Goal: Task Accomplishment & Management: Use online tool/utility

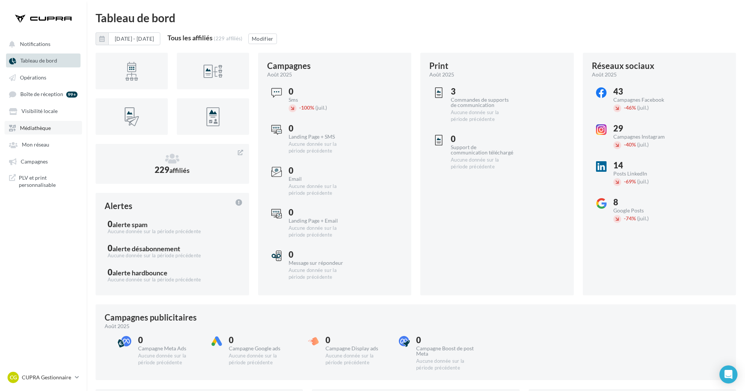
click at [41, 126] on span "Médiathèque" at bounding box center [35, 128] width 31 height 6
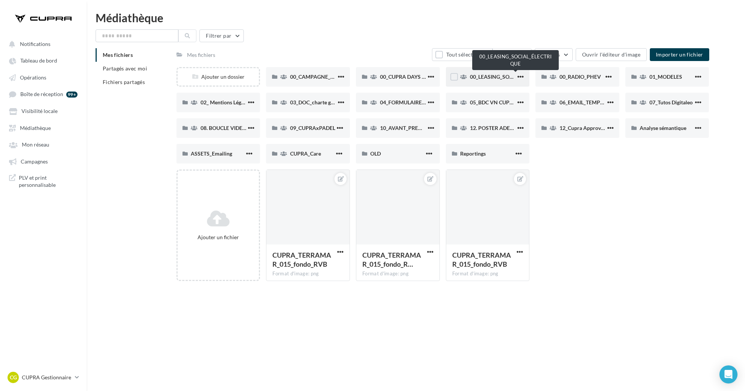
click at [489, 79] on span "00_LEASING_SOCIAL_ÉLECTRIQUE" at bounding box center [512, 76] width 84 height 6
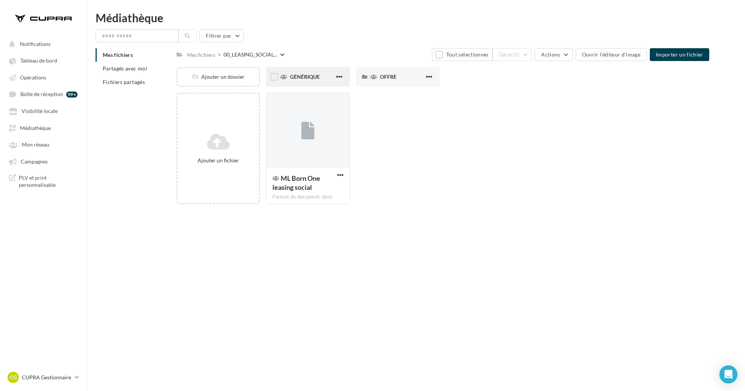
click at [295, 74] on span "GÉNÉRIQUE" at bounding box center [305, 76] width 30 height 6
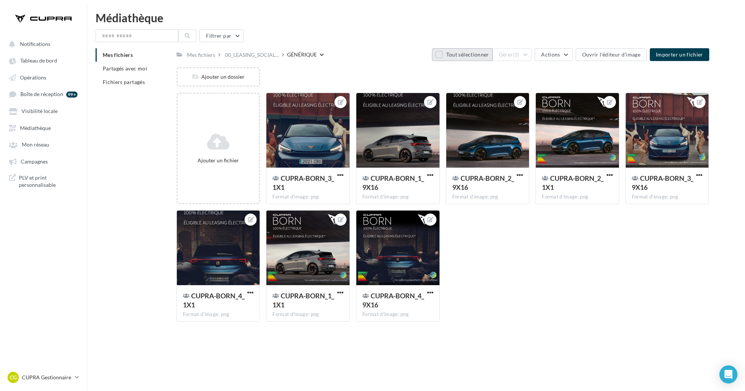
click at [446, 56] on button "Tout sélectionner" at bounding box center [462, 54] width 60 height 13
click at [531, 56] on button "Gérer (8)" at bounding box center [513, 54] width 40 height 13
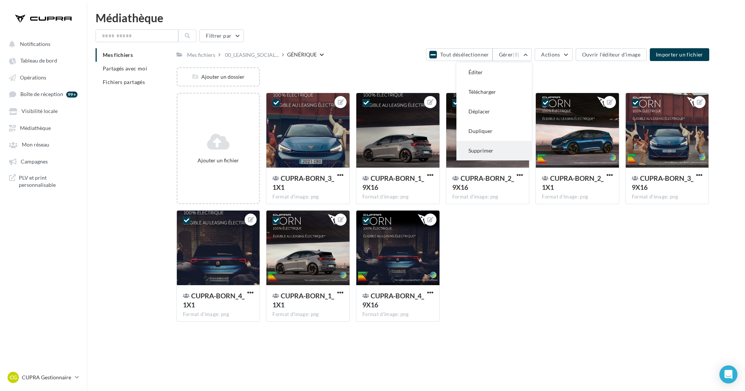
click at [509, 149] on button "Supprimer" at bounding box center [493, 151] width 75 height 20
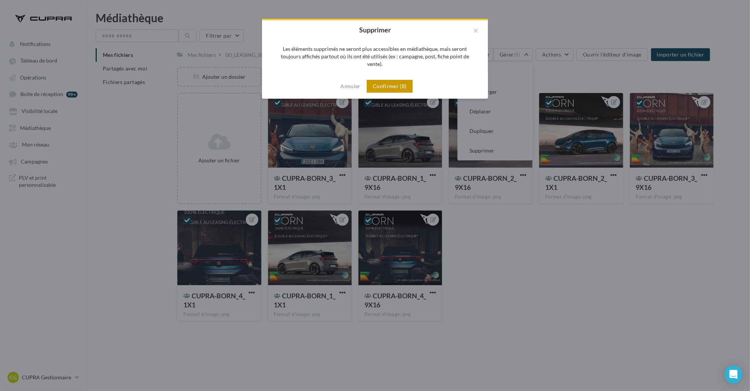
click at [393, 80] on button "Confirmer (8)" at bounding box center [390, 86] width 46 height 13
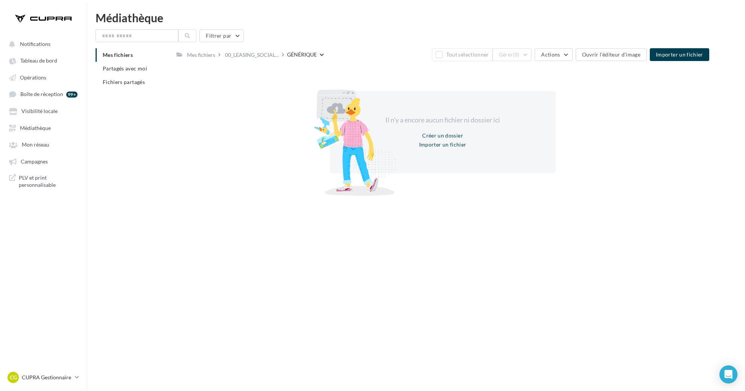
click at [302, 190] on div at bounding box center [330, 137] width 132 height 132
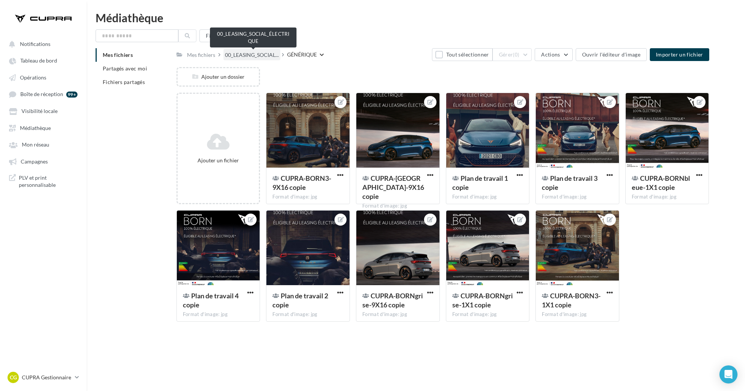
click at [260, 55] on span "00_LEASING_SOCIAL..." at bounding box center [252, 55] width 54 height 8
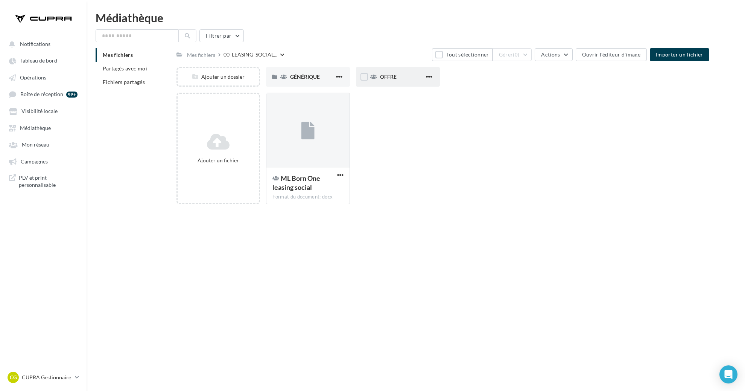
click at [387, 82] on div "OFFRE" at bounding box center [398, 77] width 84 height 20
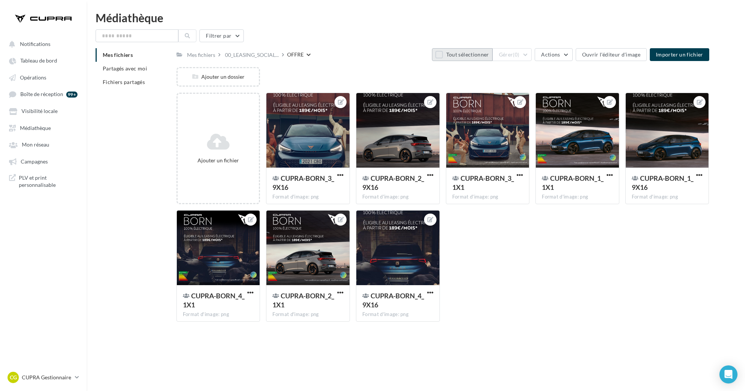
click at [447, 55] on button "Tout sélectionner" at bounding box center [462, 54] width 60 height 13
click at [532, 53] on button "Gérer (8)" at bounding box center [513, 54] width 40 height 13
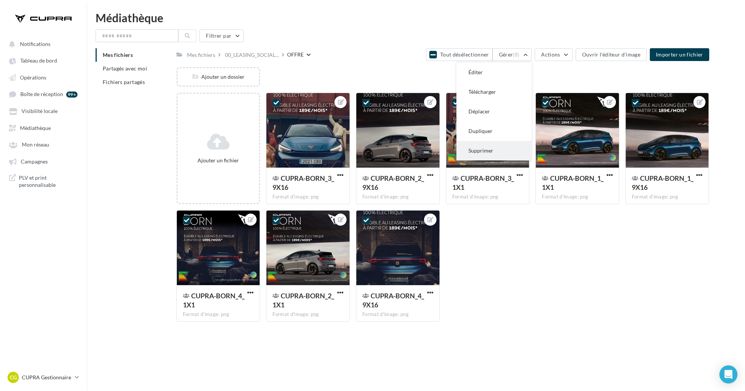
click at [495, 146] on button "Supprimer" at bounding box center [493, 151] width 75 height 20
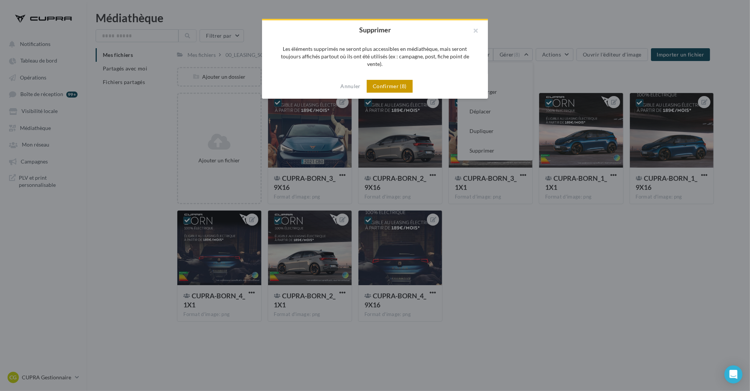
click at [399, 80] on button "Confirmer (8)" at bounding box center [390, 86] width 46 height 13
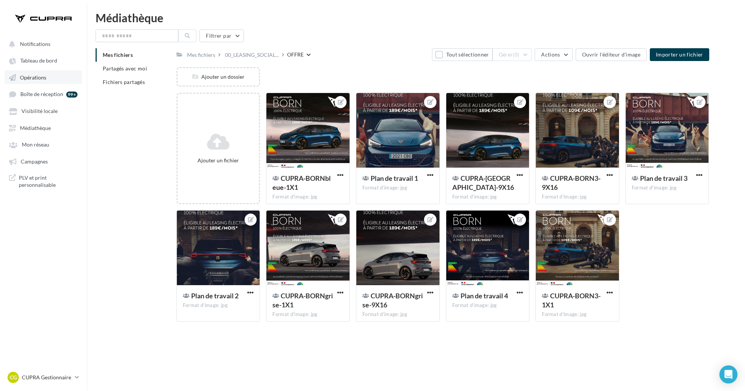
click at [45, 79] on span "Opérations" at bounding box center [33, 77] width 26 height 6
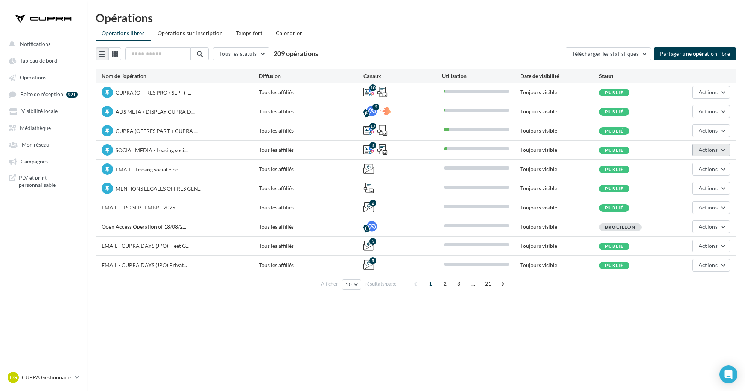
click at [709, 148] on span "Actions" at bounding box center [708, 149] width 19 height 6
click at [682, 163] on button "Editer" at bounding box center [690, 168] width 80 height 20
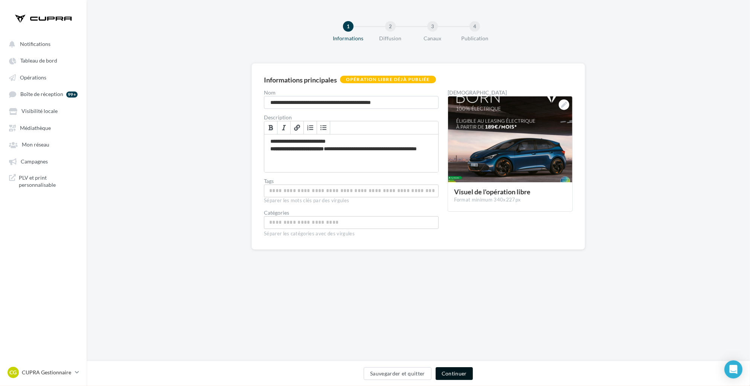
click at [452, 376] on button "Continuer" at bounding box center [453, 373] width 37 height 13
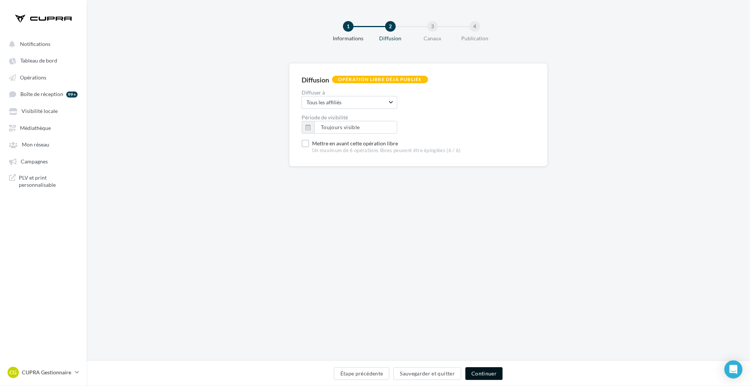
click at [483, 373] on button "Continuer" at bounding box center [483, 373] width 37 height 13
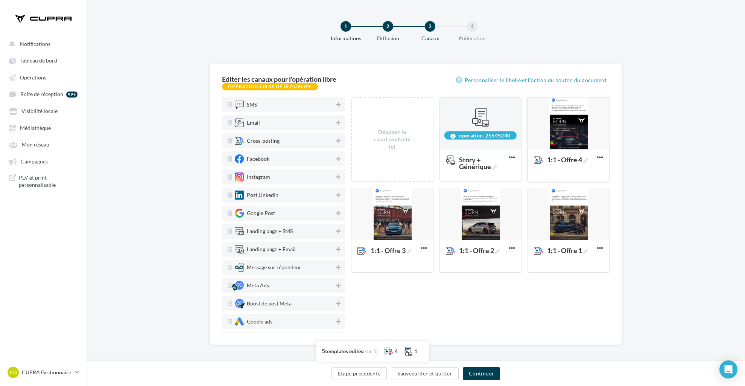
click at [581, 112] on div at bounding box center [568, 123] width 81 height 53
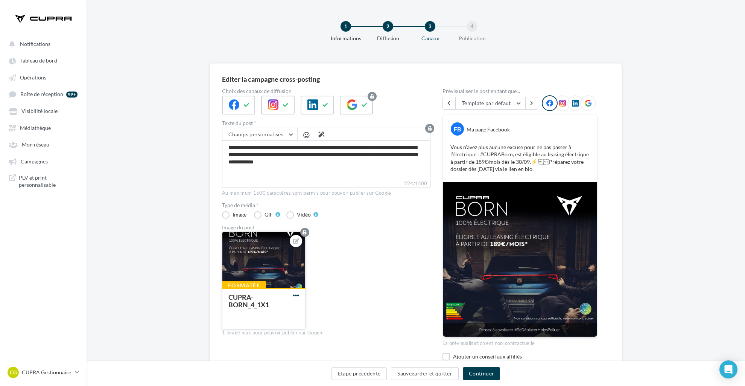
click at [297, 295] on span "button" at bounding box center [296, 295] width 6 height 6
click at [317, 305] on button "Remplacer l'image" at bounding box center [330, 309] width 79 height 19
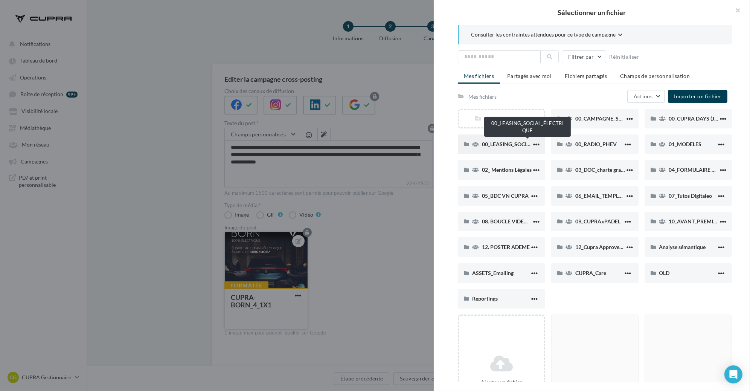
click at [508, 146] on span "00_LEASING_SOCIAL_ÉLECTRIQUE" at bounding box center [524, 144] width 84 height 6
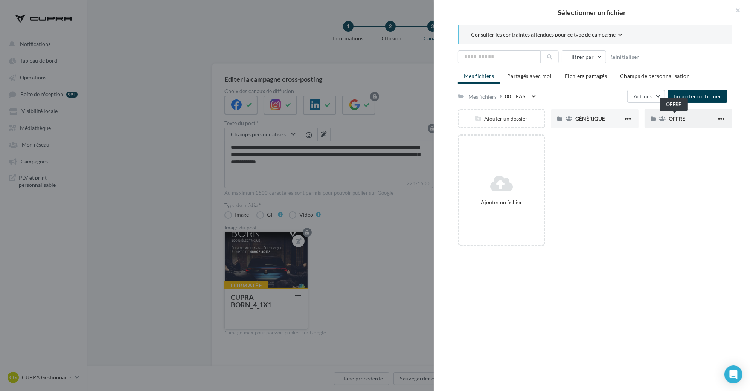
click at [677, 119] on span "OFFRE" at bounding box center [676, 118] width 17 height 6
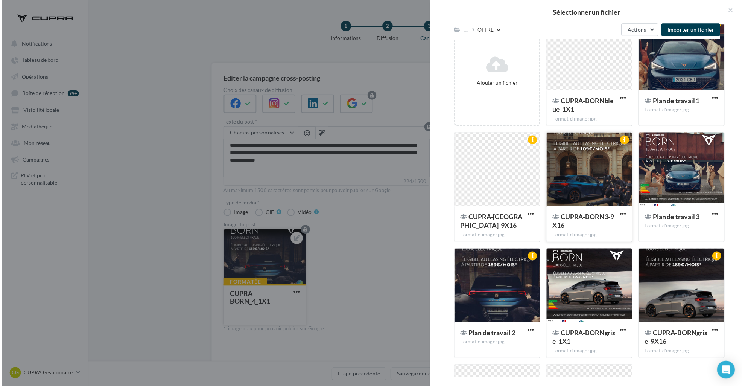
scroll to position [146, 0]
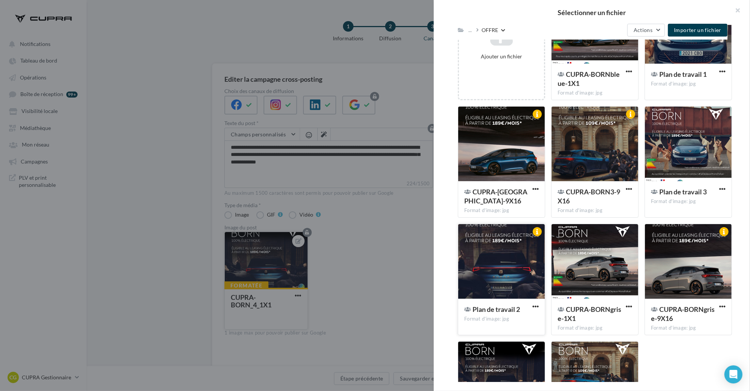
click at [509, 265] on div at bounding box center [501, 261] width 87 height 75
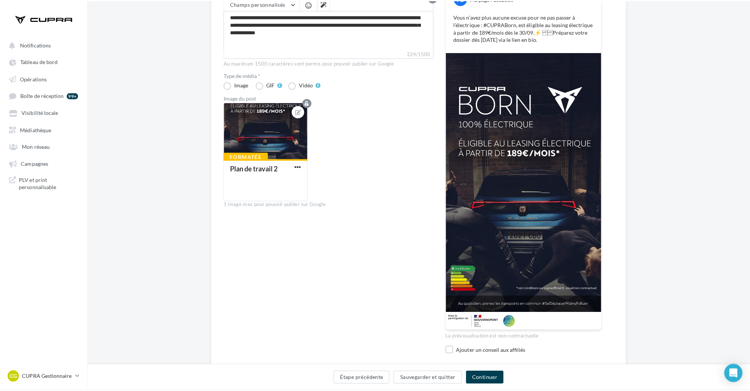
scroll to position [131, 0]
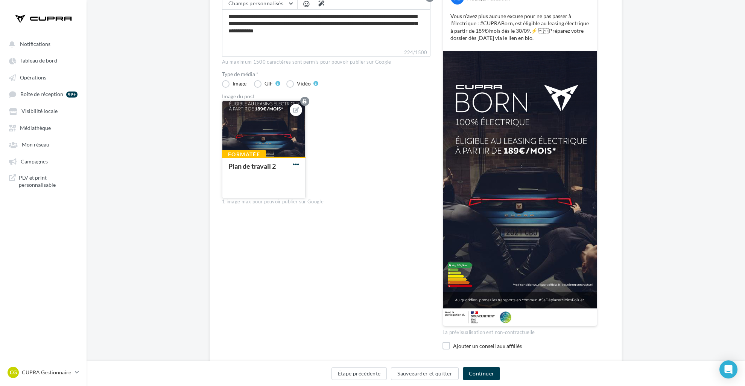
click at [295, 164] on span "button" at bounding box center [296, 164] width 6 height 6
click at [318, 183] on button "Remplacer l'image" at bounding box center [330, 178] width 79 height 19
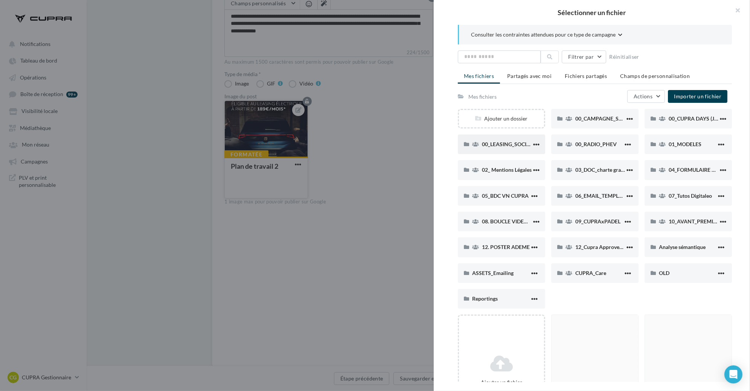
click at [503, 149] on div "00_LEASING_SOCIAL_ÉLECTRIQUE" at bounding box center [501, 144] width 87 height 20
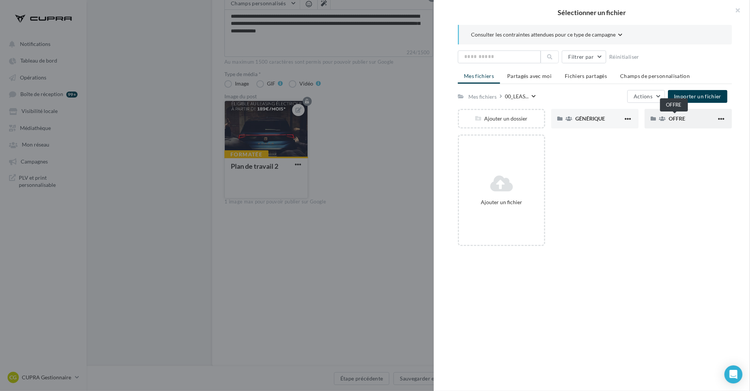
click at [676, 119] on span "OFFRE" at bounding box center [676, 118] width 17 height 6
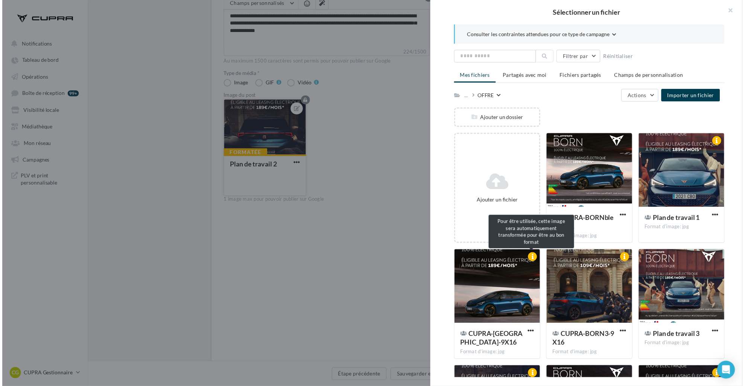
scroll to position [222, 0]
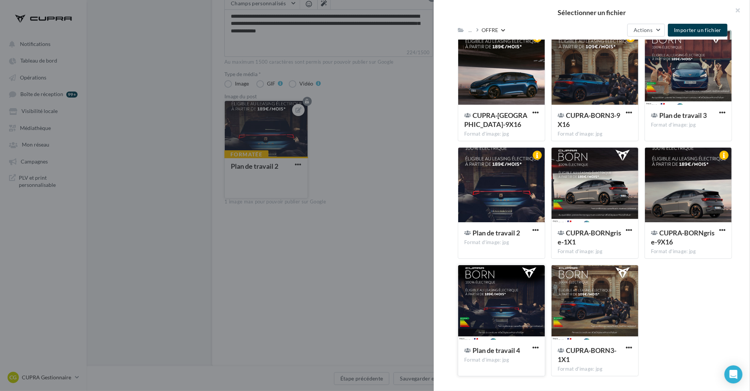
click at [489, 304] on div at bounding box center [501, 302] width 87 height 75
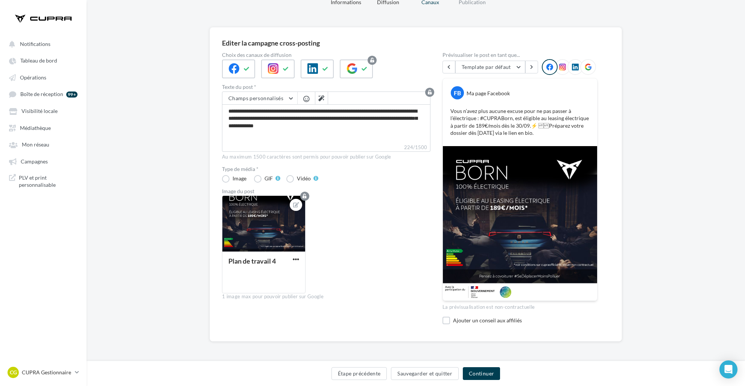
scroll to position [35, 0]
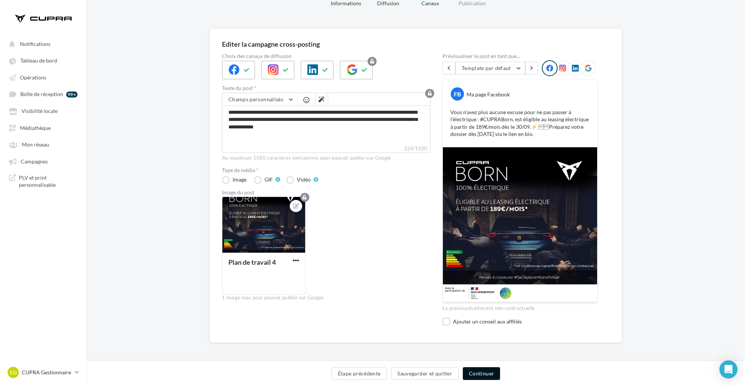
click at [486, 373] on button "Continuer" at bounding box center [481, 373] width 37 height 13
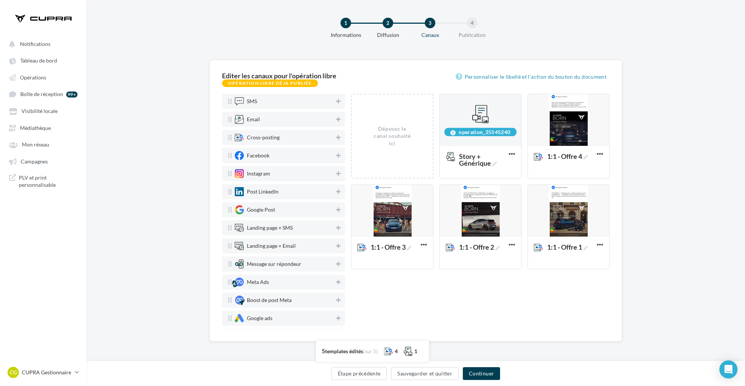
scroll to position [8, 0]
click at [422, 239] on icon at bounding box center [424, 244] width 18 height 18
click at [438, 261] on button "Editer" at bounding box center [456, 260] width 75 height 19
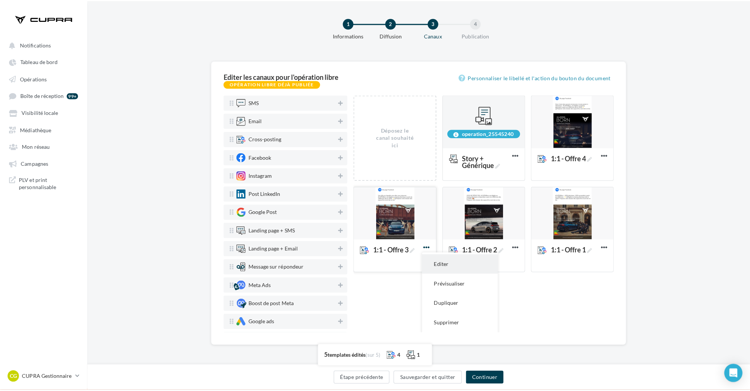
scroll to position [0, 0]
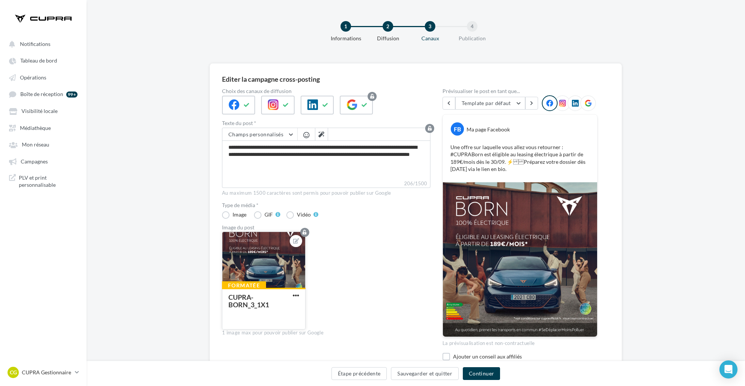
click at [300, 295] on button "button" at bounding box center [295, 295] width 9 height 7
click at [324, 310] on button "Remplacer l'image" at bounding box center [330, 309] width 79 height 19
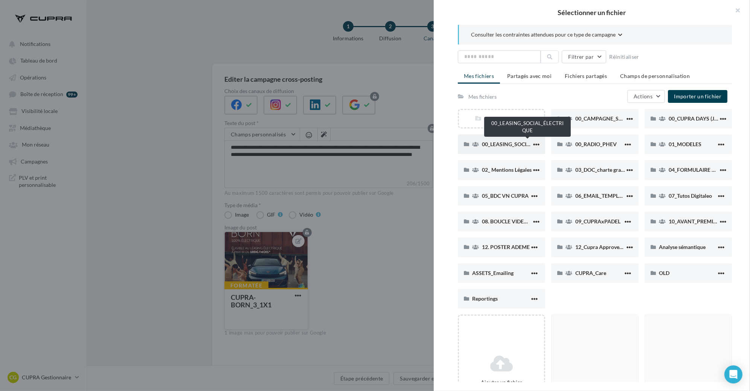
click at [512, 146] on span "00_LEASING_SOCIAL_ÉLECTRIQUE" at bounding box center [524, 144] width 84 height 6
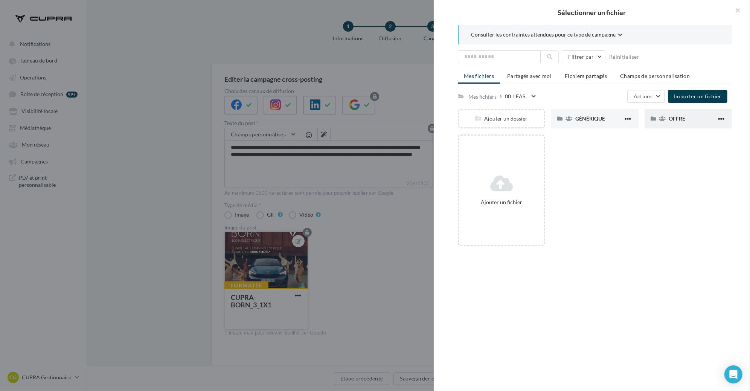
click at [687, 120] on div "OFFRE" at bounding box center [692, 118] width 48 height 7
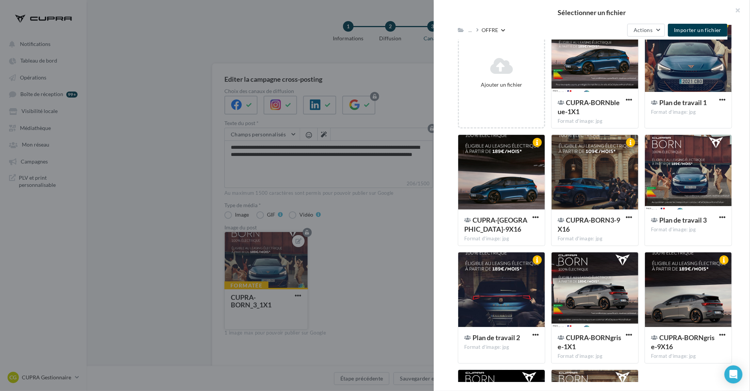
scroll to position [111, 0]
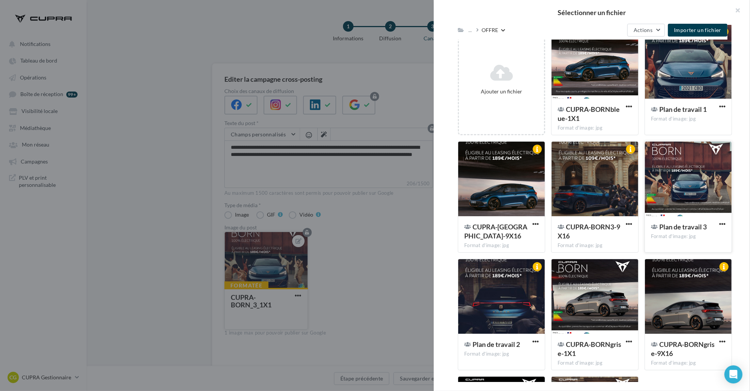
click at [686, 226] on span "Plan de travail 3" at bounding box center [682, 226] width 47 height 8
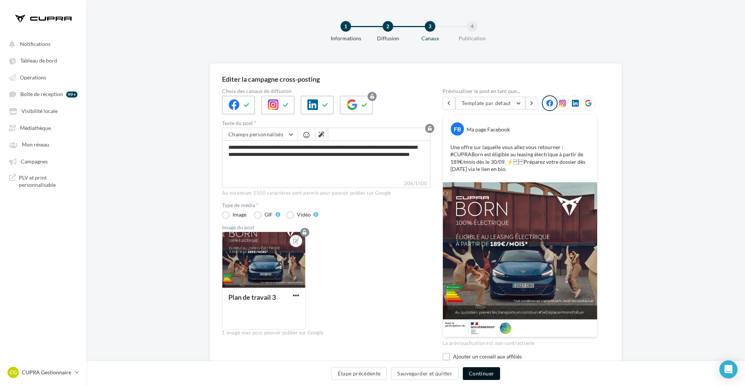
click at [476, 374] on button "Continuer" at bounding box center [481, 373] width 37 height 13
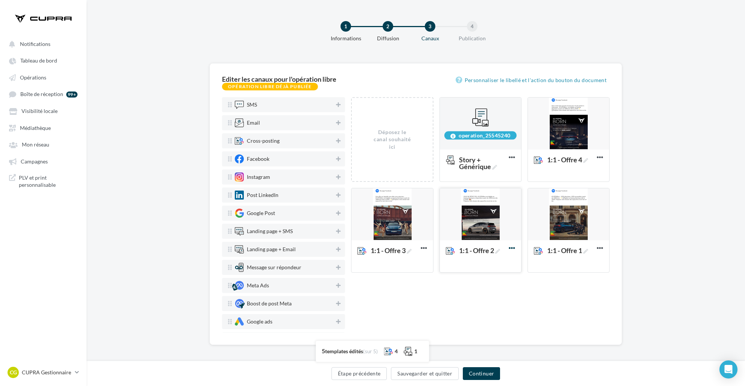
click at [511, 246] on icon at bounding box center [512, 247] width 18 height 18
click at [492, 263] on div "1:1 - Offre 2" at bounding box center [480, 255] width 69 height 19
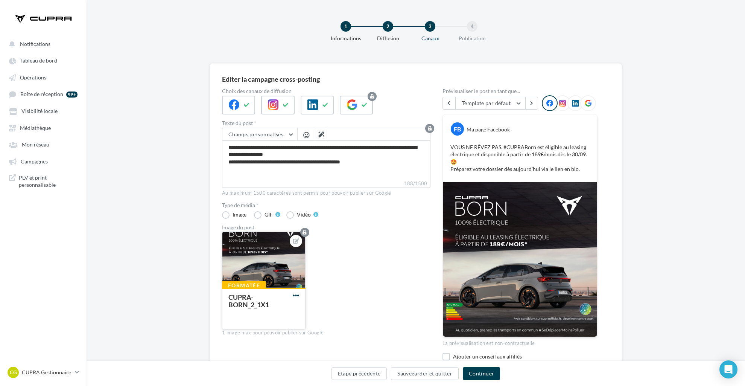
click at [297, 294] on span "button" at bounding box center [296, 295] width 6 height 6
click at [335, 312] on button "Remplacer l'image" at bounding box center [330, 309] width 79 height 19
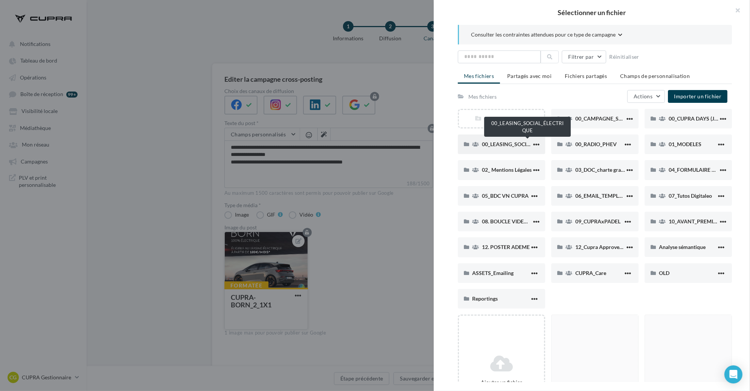
click at [514, 143] on span "00_LEASING_SOCIAL_ÉLECTRIQUE" at bounding box center [524, 144] width 84 height 6
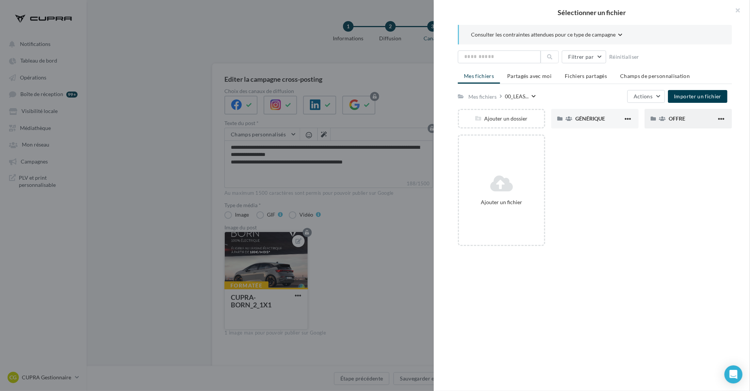
click at [673, 122] on div "OFFRE" at bounding box center [687, 119] width 87 height 20
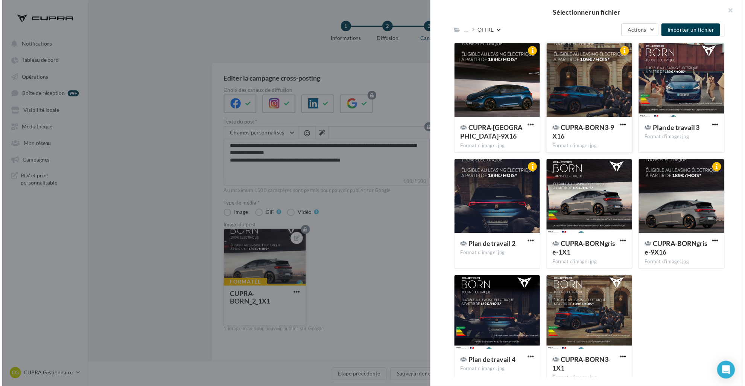
scroll to position [214, 0]
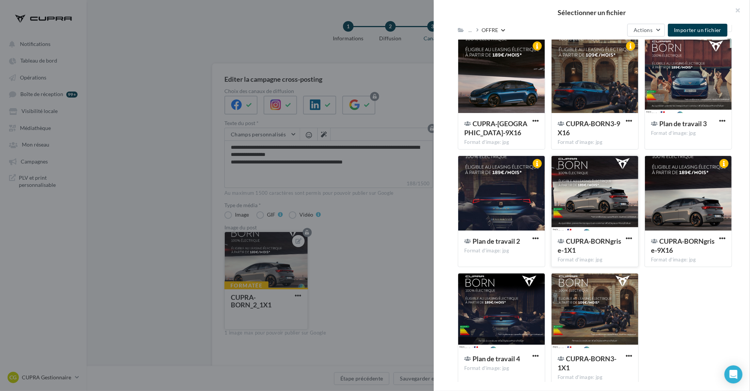
click at [609, 200] on div at bounding box center [594, 193] width 87 height 75
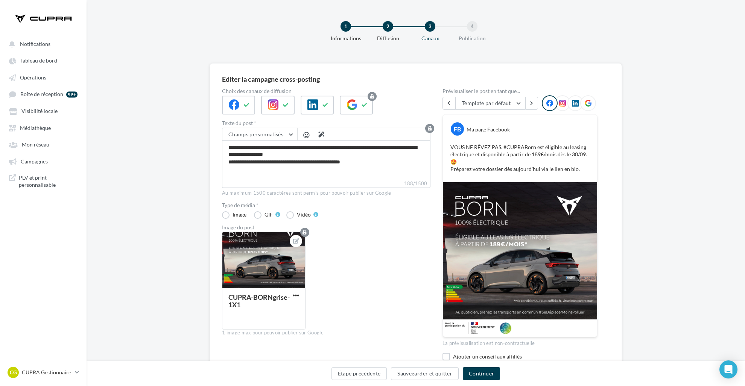
scroll to position [35, 0]
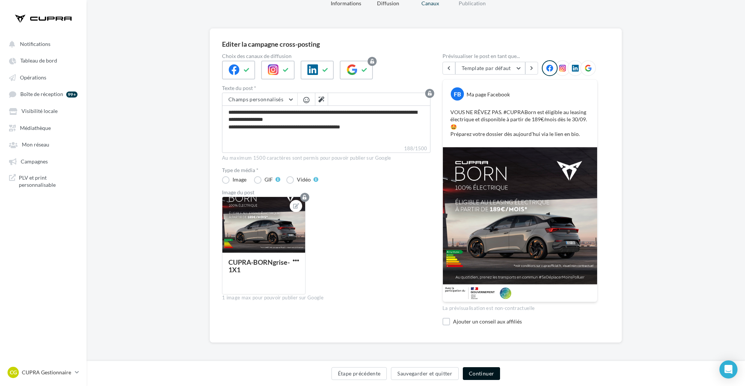
click at [478, 372] on button "Continuer" at bounding box center [481, 373] width 37 height 13
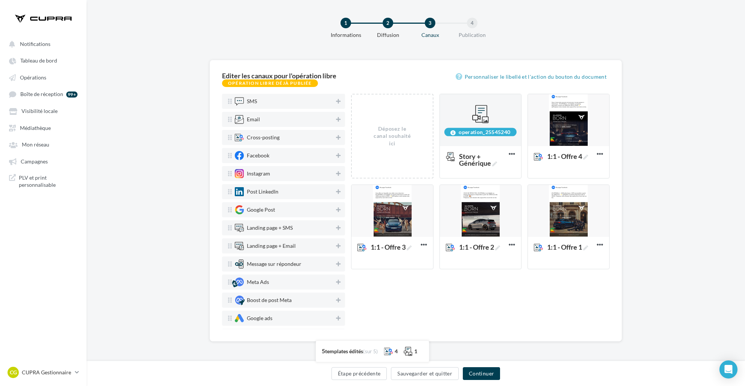
scroll to position [8, 0]
click at [572, 196] on div at bounding box center [568, 211] width 81 height 53
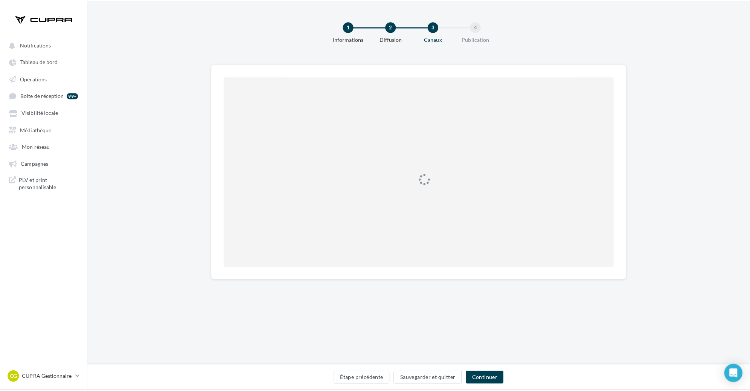
scroll to position [0, 0]
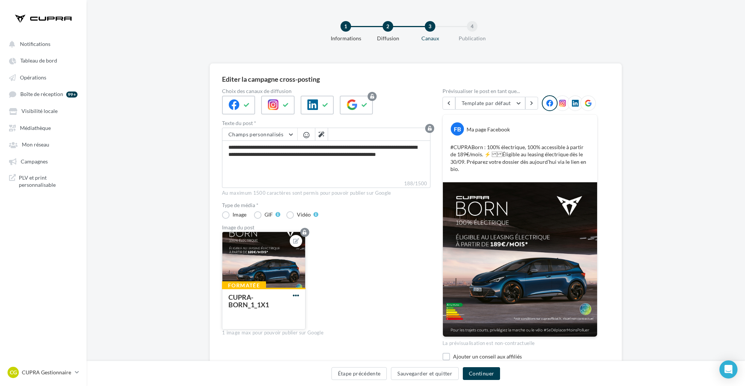
click at [298, 295] on span "button" at bounding box center [296, 295] width 6 height 6
click at [317, 304] on button "Remplacer l'image" at bounding box center [330, 309] width 79 height 19
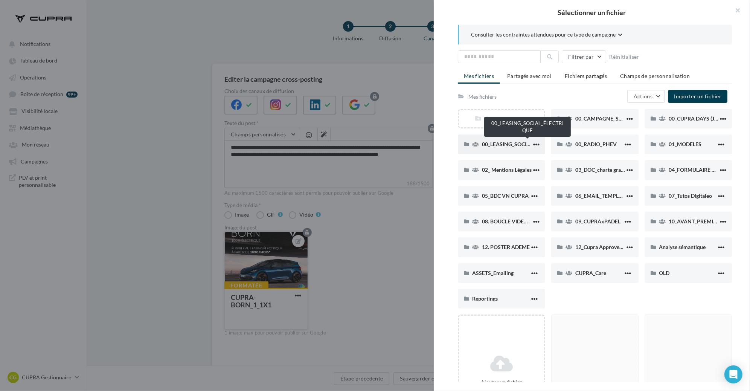
click at [508, 145] on span "00_LEASING_SOCIAL_ÉLECTRIQUE" at bounding box center [524, 144] width 84 height 6
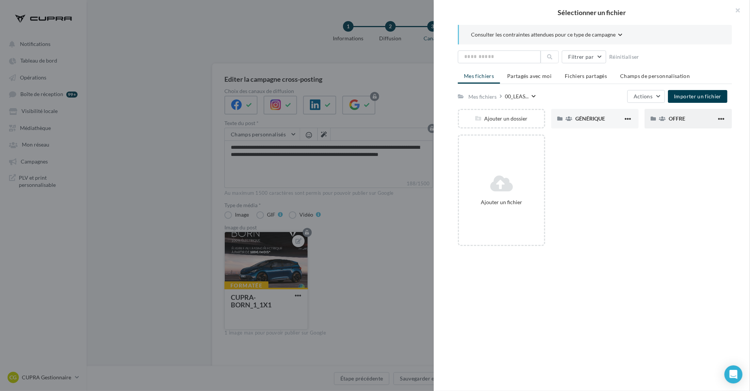
click at [668, 124] on div "OFFRE" at bounding box center [687, 119] width 87 height 20
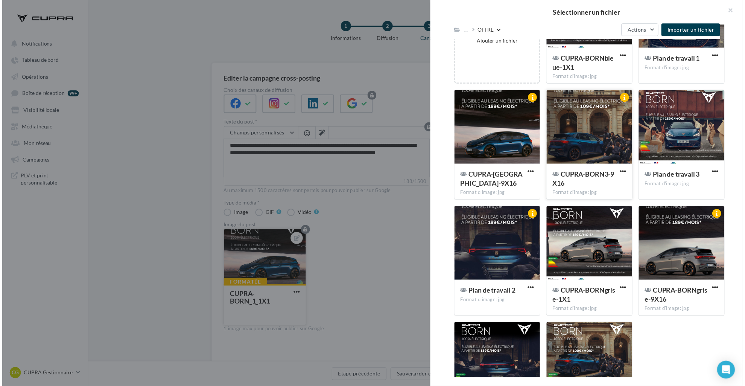
scroll to position [222, 0]
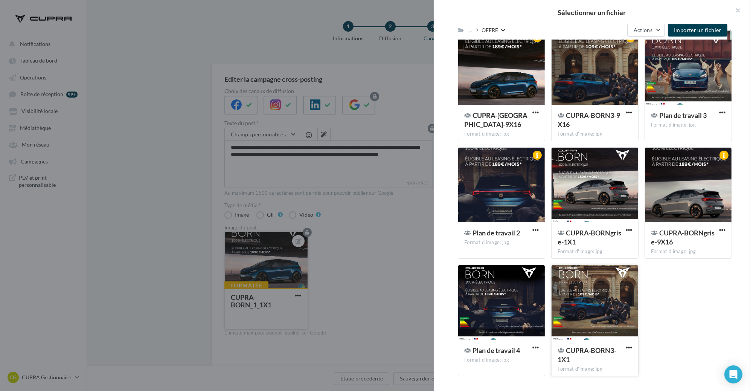
click at [599, 294] on div at bounding box center [594, 302] width 87 height 75
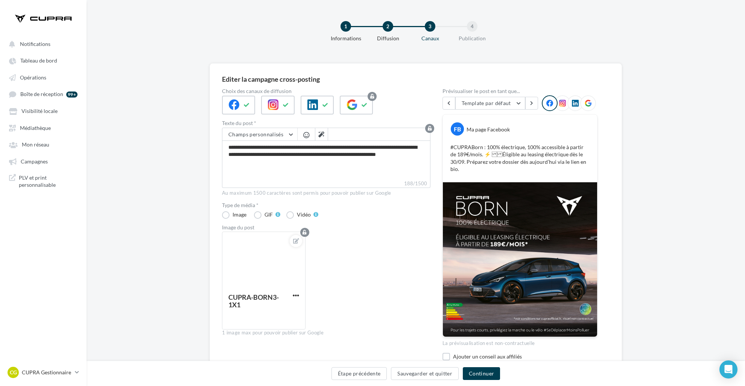
scroll to position [28, 0]
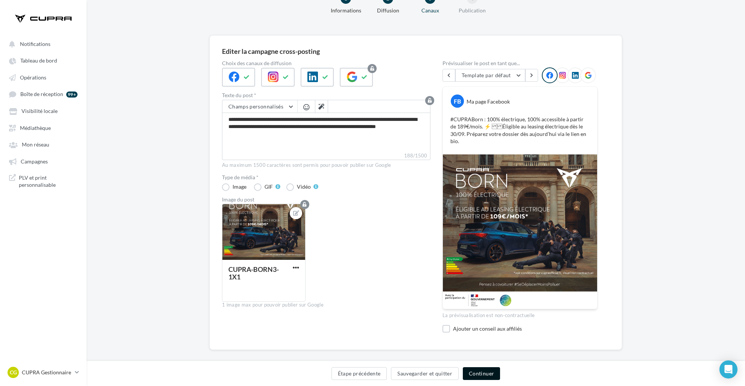
click at [483, 370] on button "Continuer" at bounding box center [481, 373] width 37 height 13
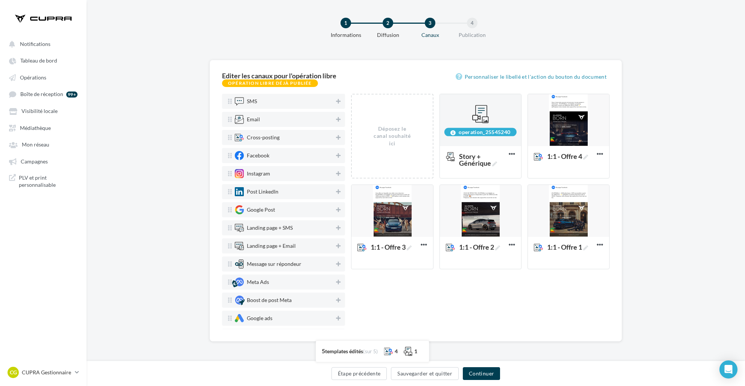
scroll to position [8, 0]
click at [478, 131] on div "operation_25545240" at bounding box center [480, 132] width 72 height 8
copy div "operation_25545240"
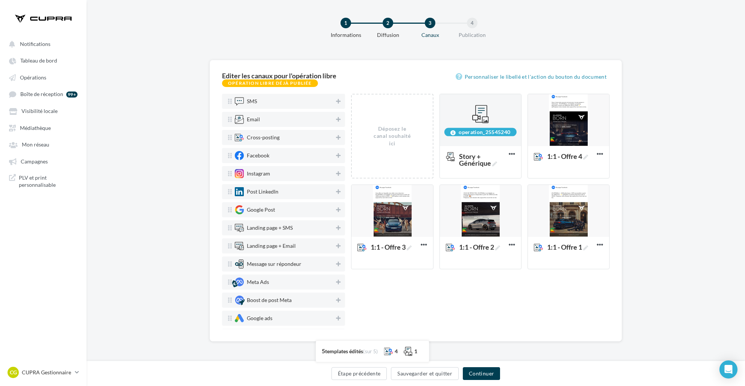
click at [485, 285] on div "Déposez le canal souhaité ici operation_25545240 Story + Générique Story + Géné…" at bounding box center [480, 211] width 259 height 235
click at [485, 376] on button "Continuer" at bounding box center [481, 373] width 37 height 13
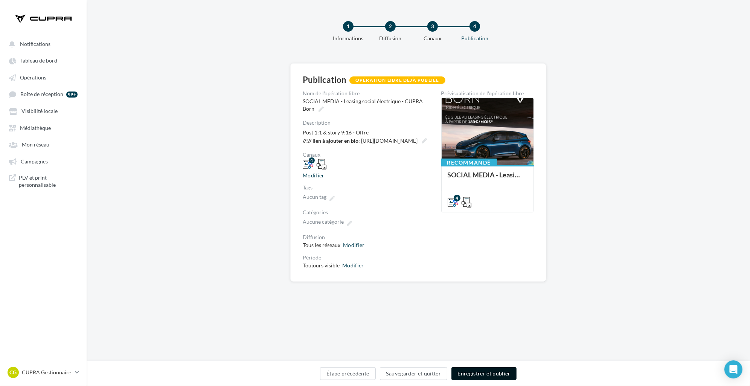
click at [479, 374] on button "Enregistrer et publier" at bounding box center [483, 373] width 65 height 13
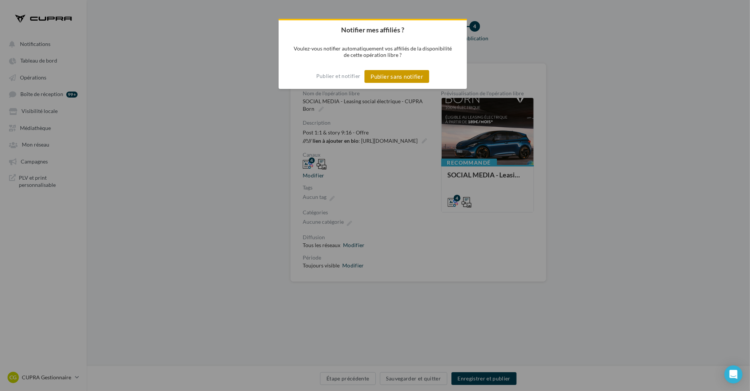
click at [403, 79] on button "Publier sans notifier" at bounding box center [396, 76] width 65 height 13
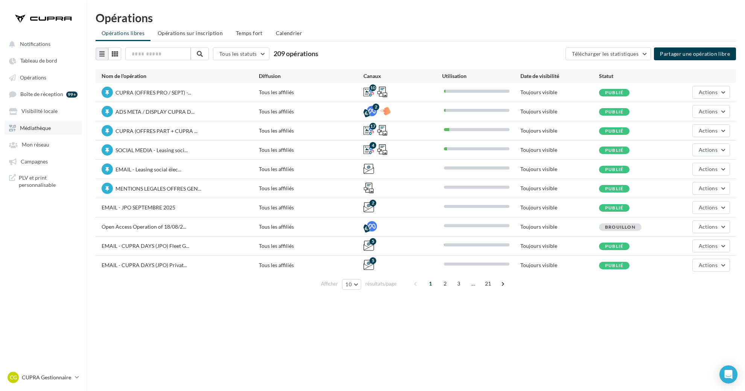
click at [49, 129] on span "Médiathèque" at bounding box center [35, 128] width 31 height 6
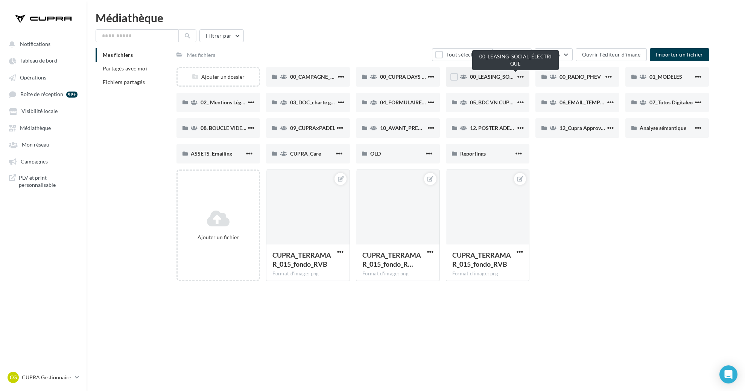
click at [490, 79] on span "00_LEASING_SOCIAL_ÉLECTRIQUE" at bounding box center [512, 76] width 84 height 6
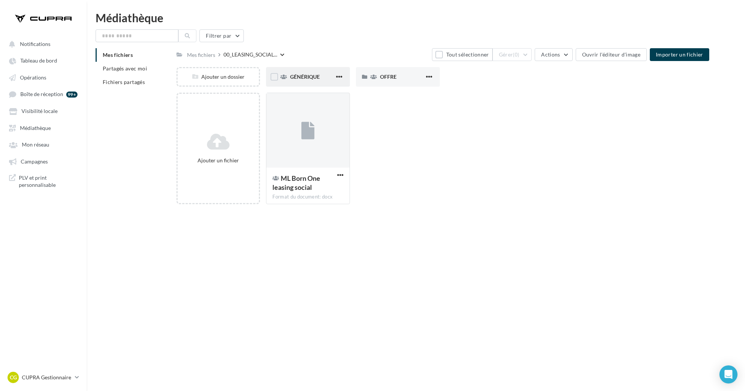
click at [323, 78] on div "GÉNÉRIQUE" at bounding box center [312, 77] width 44 height 8
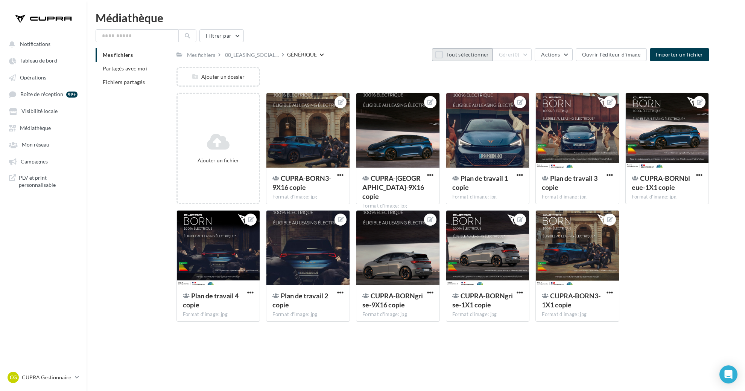
click at [452, 55] on button "Tout sélectionner" at bounding box center [462, 54] width 60 height 13
click at [519, 57] on span "(10)" at bounding box center [514, 55] width 9 height 6
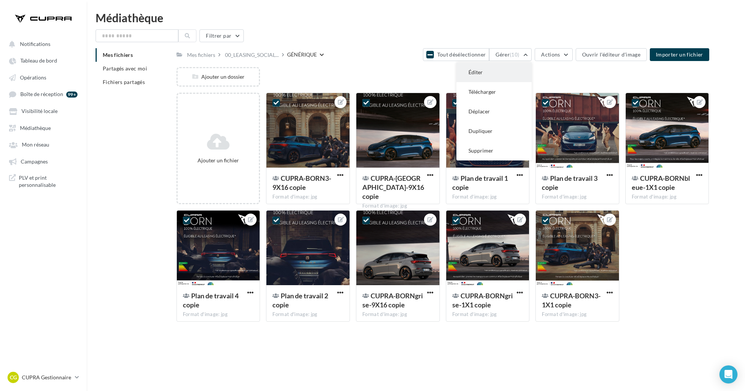
click at [517, 76] on button "Éditer" at bounding box center [493, 72] width 75 height 20
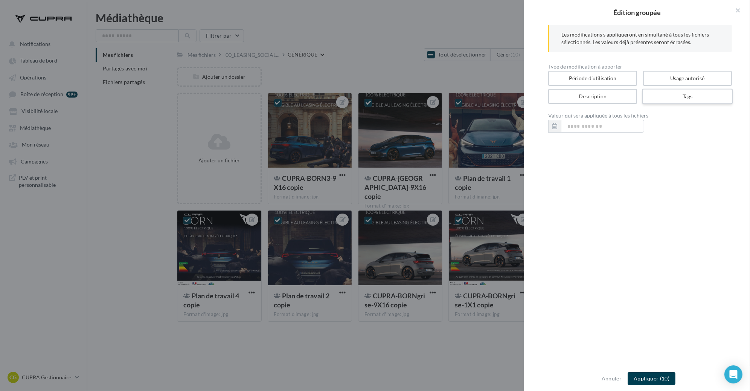
click at [680, 96] on label "Tags" at bounding box center [687, 96] width 91 height 15
click at [609, 128] on input "text" at bounding box center [637, 126] width 163 height 8
paste input "**********"
type input "**********"
click at [647, 378] on button "Appliquer (10)" at bounding box center [651, 378] width 48 height 13
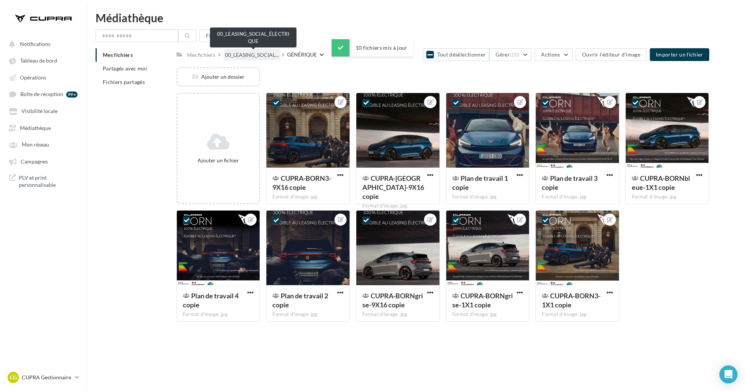
click at [249, 53] on span "00_LEASING_SOCIAL..." at bounding box center [252, 55] width 54 height 8
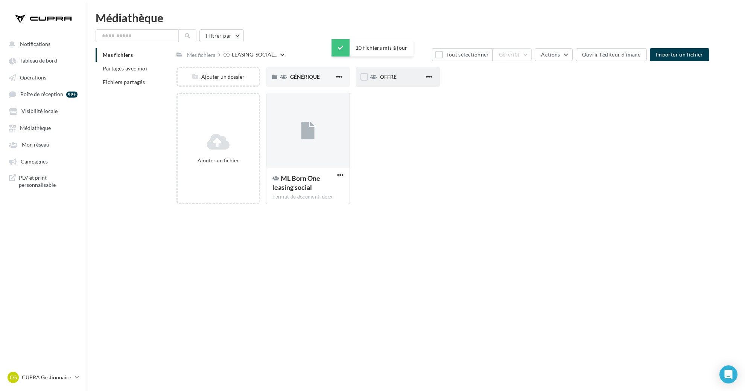
click at [396, 73] on div "OFFRE" at bounding box center [398, 77] width 84 height 20
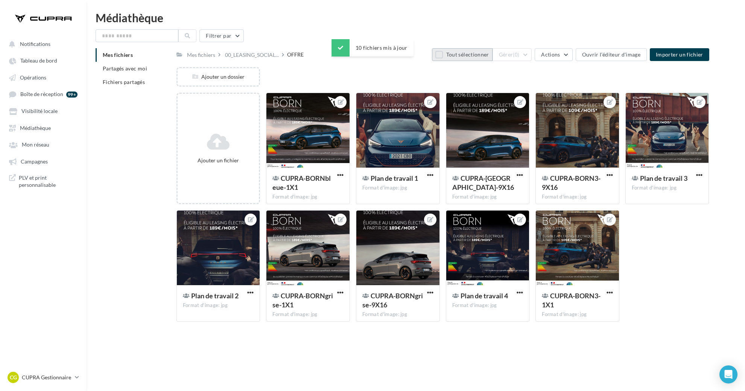
click at [450, 55] on button "Tout sélectionner" at bounding box center [462, 54] width 60 height 13
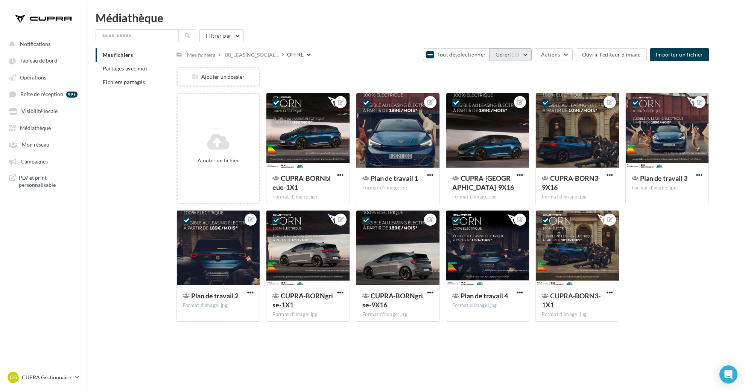
click at [512, 53] on button "Gérer (10)" at bounding box center [510, 54] width 43 height 13
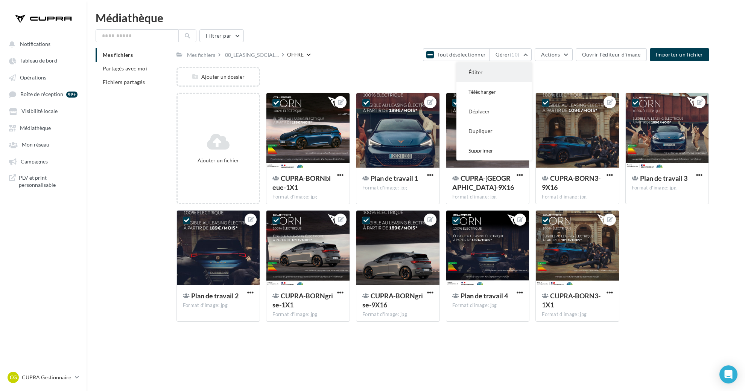
click at [515, 76] on button "Éditer" at bounding box center [493, 72] width 75 height 20
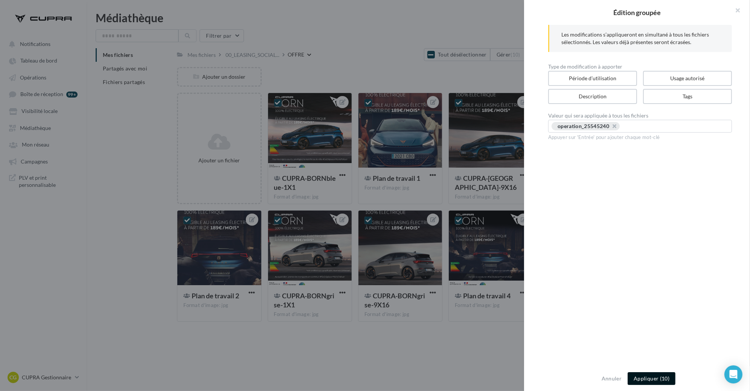
click at [647, 373] on button "Appliquer (10)" at bounding box center [651, 378] width 48 height 13
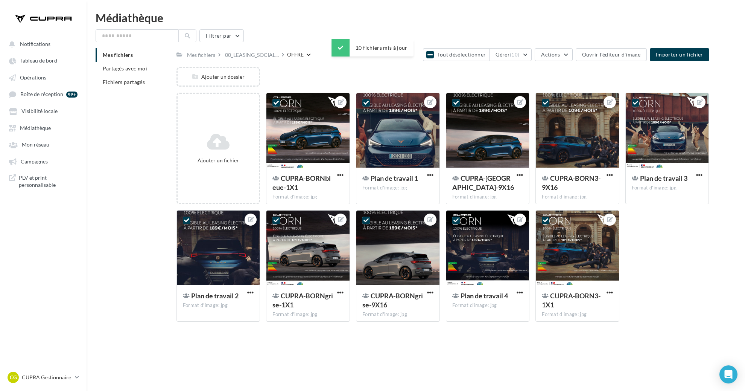
click at [339, 364] on div "Notifications Tableau de bord Opérations" at bounding box center [372, 207] width 745 height 391
